Goal: Find specific page/section: Find specific page/section

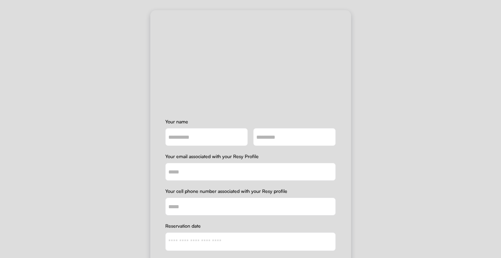
click at [189, 138] on input "input" at bounding box center [206, 137] width 82 height 18
